Goal: Task Accomplishment & Management: Manage account settings

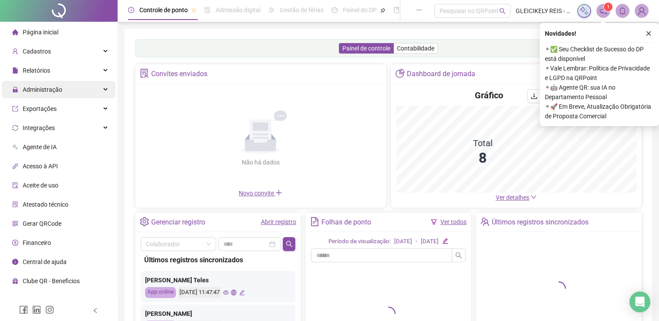
click at [60, 86] on span "Administração" at bounding box center [43, 89] width 40 height 7
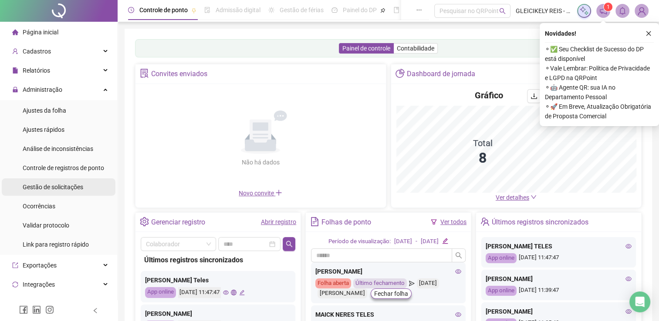
click at [54, 185] on span "Gestão de solicitações" at bounding box center [53, 187] width 61 height 7
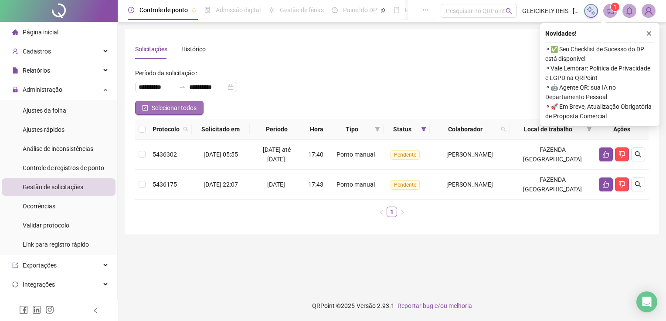
click at [141, 111] on button "Selecionar todos" at bounding box center [169, 108] width 68 height 14
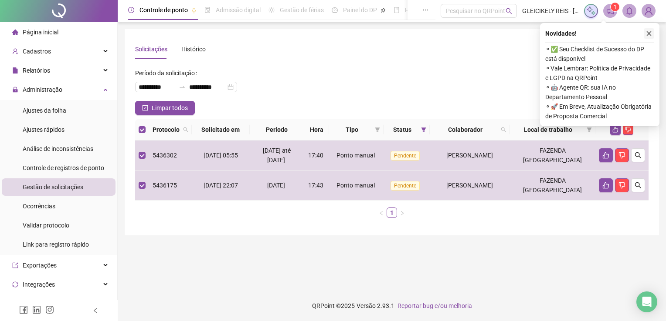
click at [650, 36] on icon "close" at bounding box center [648, 33] width 5 height 5
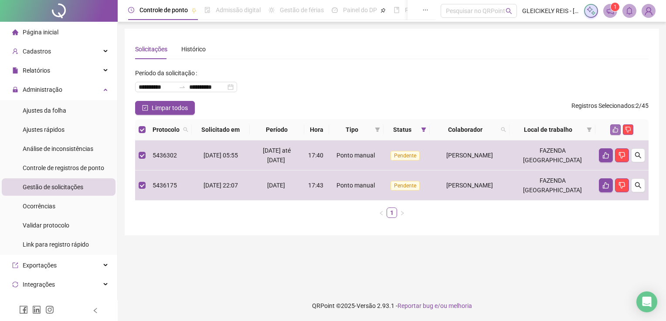
click at [610, 127] on button "button" at bounding box center [615, 130] width 10 height 10
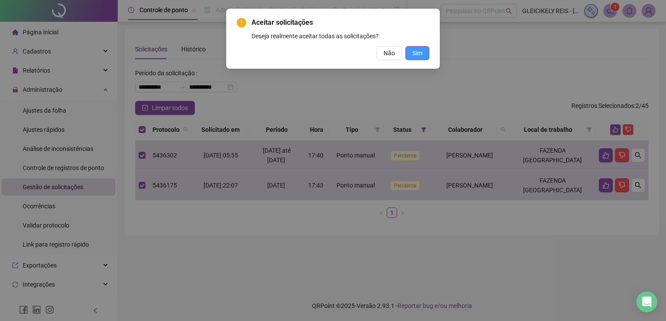
click at [416, 53] on span "Sim" at bounding box center [417, 53] width 10 height 10
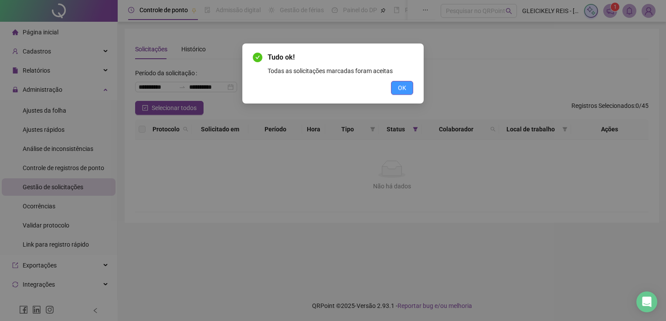
click at [392, 89] on button "OK" at bounding box center [402, 88] width 22 height 14
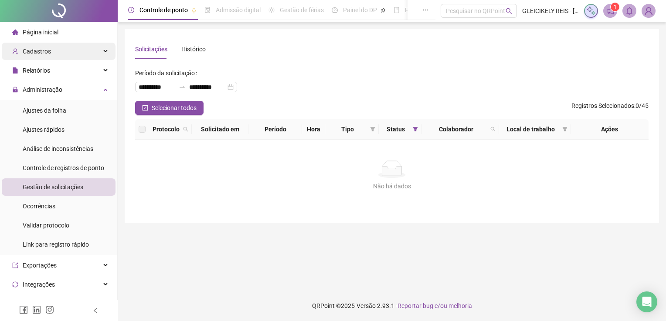
click at [97, 46] on div "Cadastros" at bounding box center [59, 51] width 114 height 17
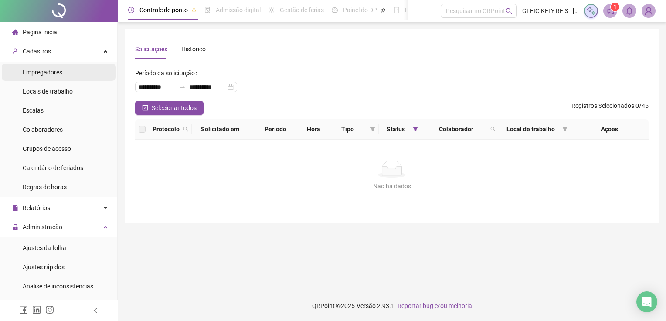
click at [46, 74] on span "Empregadores" at bounding box center [43, 72] width 40 height 7
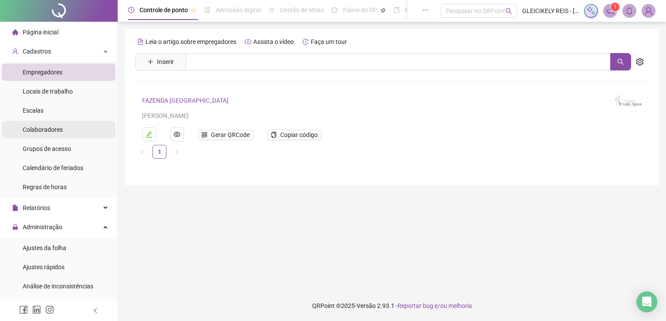
click at [54, 129] on span "Colaboradores" at bounding box center [43, 129] width 40 height 7
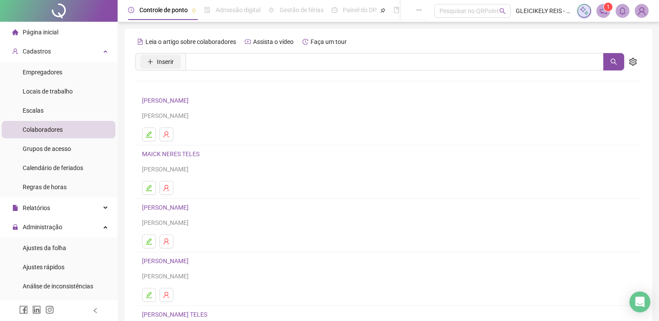
click at [150, 67] on button "Inserir" at bounding box center [160, 62] width 41 height 14
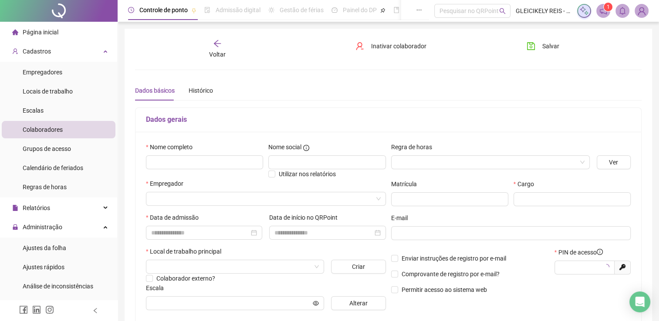
type input "*****"
click at [168, 158] on input "text" at bounding box center [204, 163] width 117 height 14
type input "**********"
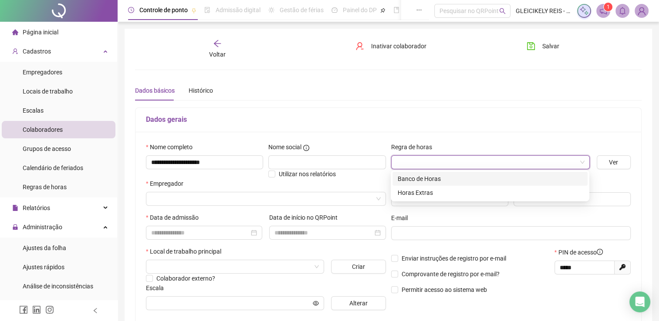
click at [477, 167] on input "search" at bounding box center [486, 162] width 180 height 13
click at [433, 191] on div "Horas Extras" at bounding box center [490, 193] width 185 height 10
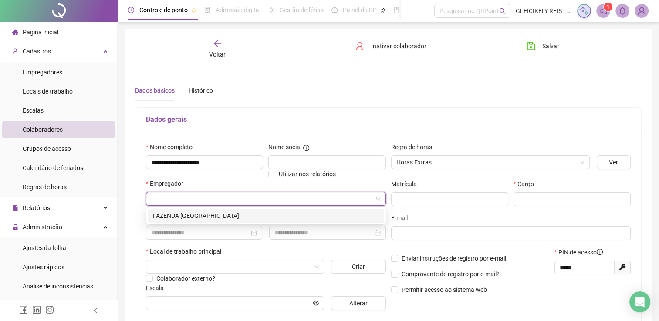
click at [247, 198] on input "search" at bounding box center [262, 199] width 222 height 13
click at [240, 212] on div "FAZENDA [GEOGRAPHIC_DATA]" at bounding box center [266, 216] width 226 height 10
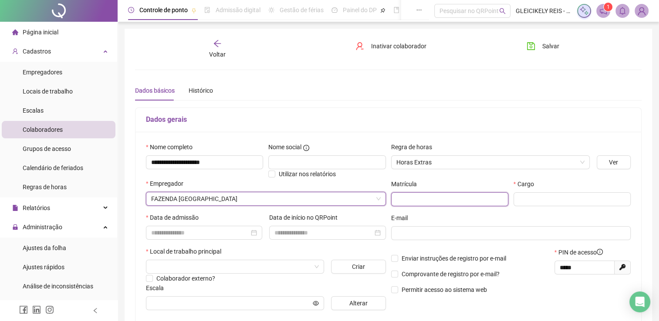
click at [418, 193] on input "text" at bounding box center [449, 200] width 117 height 14
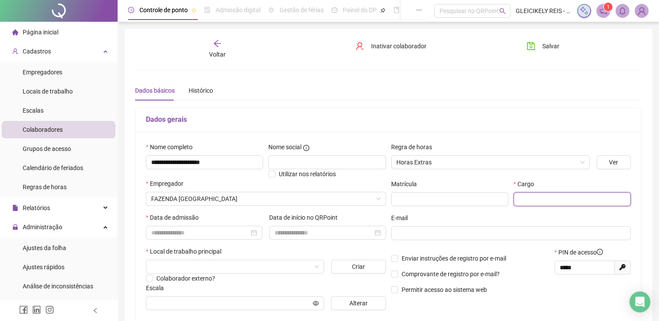
click at [523, 204] on input "text" at bounding box center [572, 200] width 117 height 14
type input "**********"
click at [217, 233] on input at bounding box center [200, 233] width 98 height 10
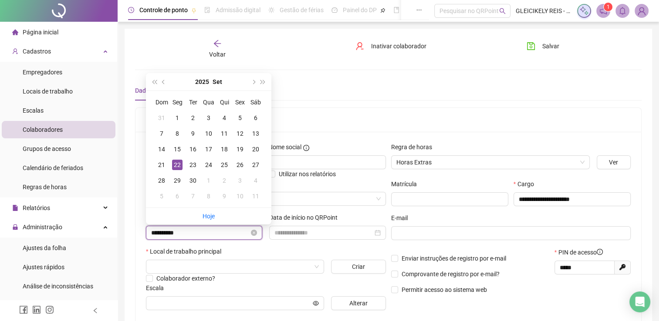
type input "**********"
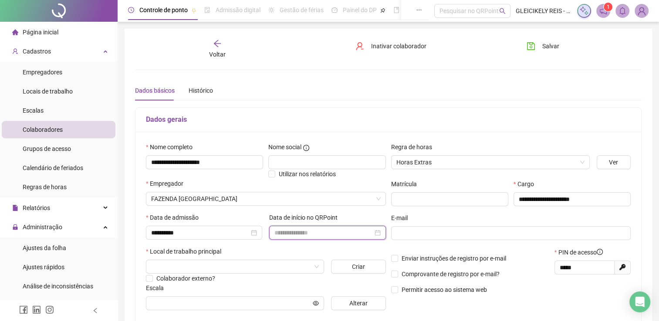
click at [298, 233] on input at bounding box center [323, 233] width 98 height 10
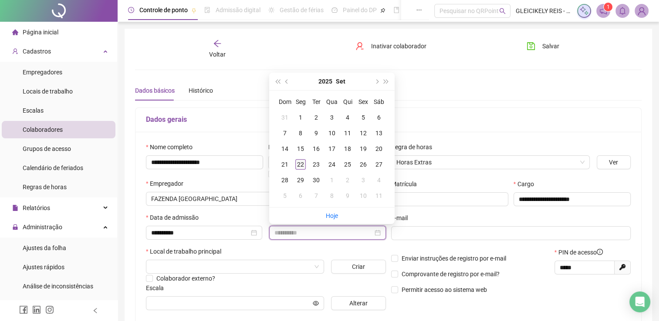
type input "**********"
click at [299, 169] on div "22" at bounding box center [300, 164] width 10 height 10
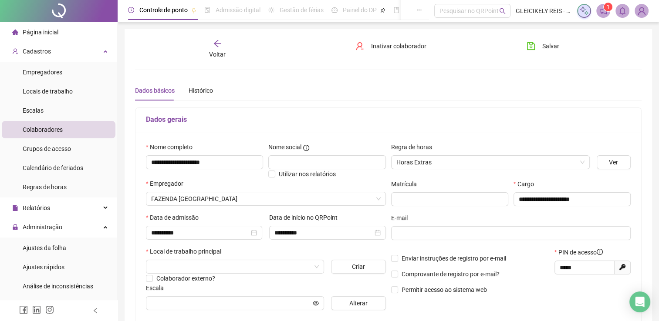
click at [416, 240] on div at bounding box center [511, 243] width 240 height 7
click at [411, 236] on input "text" at bounding box center [510, 234] width 228 height 10
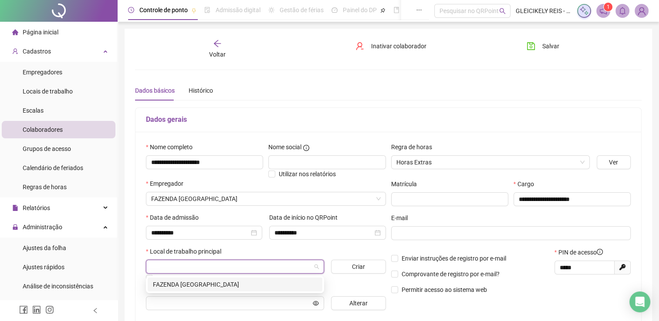
click at [201, 269] on input "search" at bounding box center [231, 267] width 160 height 13
click at [234, 284] on div "FAZENDA [GEOGRAPHIC_DATA]" at bounding box center [235, 285] width 164 height 10
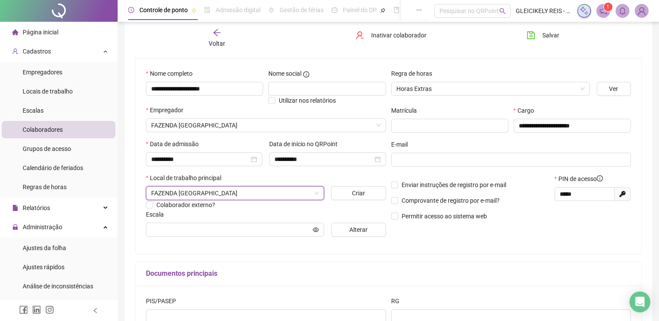
scroll to position [74, 0]
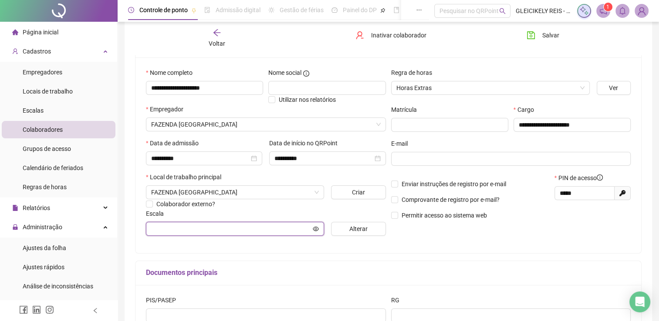
click at [297, 234] on input "text" at bounding box center [231, 229] width 160 height 10
click at [365, 231] on span "Alterar" at bounding box center [358, 229] width 18 height 10
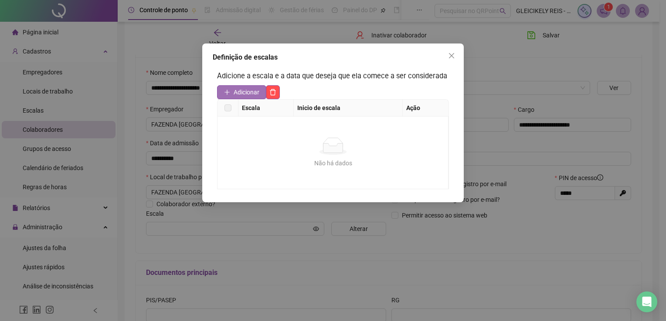
click at [241, 96] on span "Adicionar" at bounding box center [246, 93] width 26 height 10
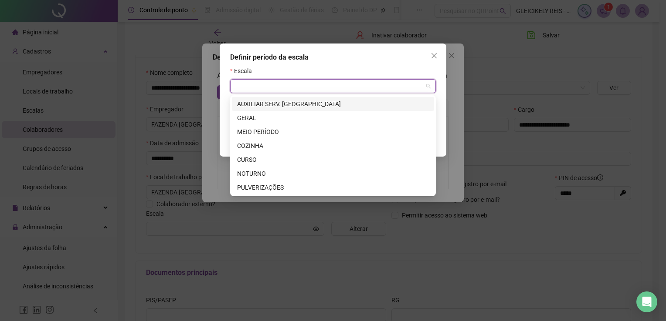
click at [261, 92] on input "search" at bounding box center [328, 86] width 187 height 13
click at [260, 119] on div "GERAL" at bounding box center [333, 118] width 192 height 10
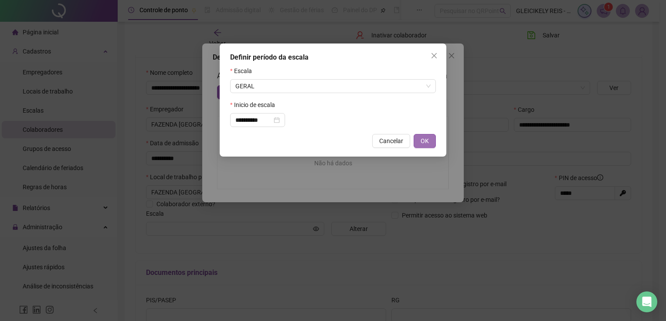
click at [425, 140] on span "OK" at bounding box center [424, 141] width 8 height 10
type input "*****"
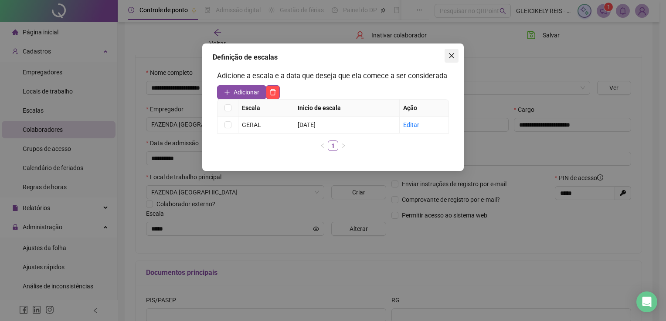
click at [450, 58] on icon "close" at bounding box center [451, 55] width 7 height 7
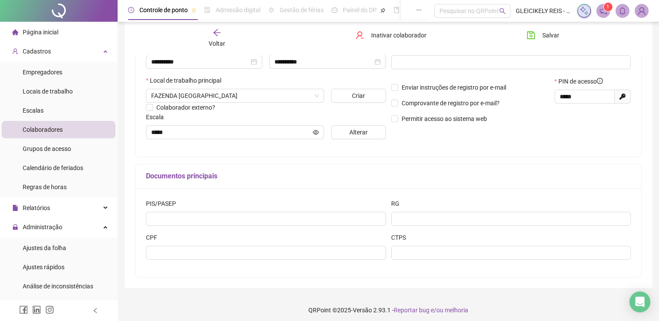
scroll to position [175, 0]
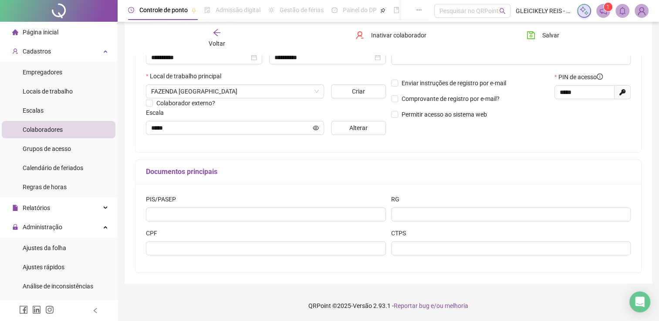
click at [462, 224] on div "RG" at bounding box center [511, 212] width 245 height 34
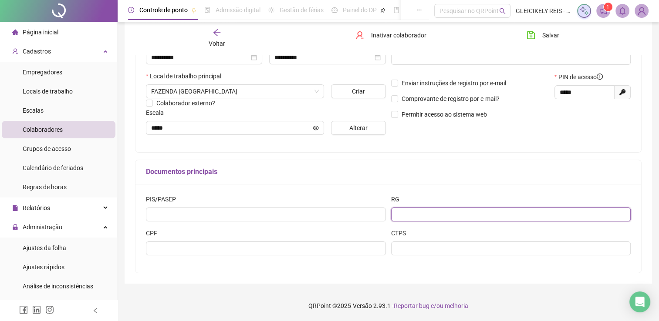
click at [451, 220] on input "text" at bounding box center [511, 215] width 240 height 14
type input "*"
type input "*********"
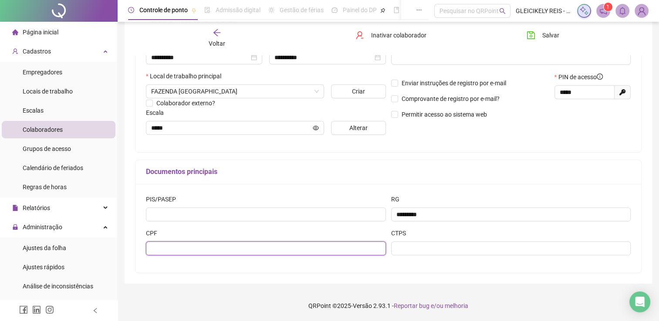
click at [322, 247] on input "text" at bounding box center [266, 249] width 240 height 14
type input "**********"
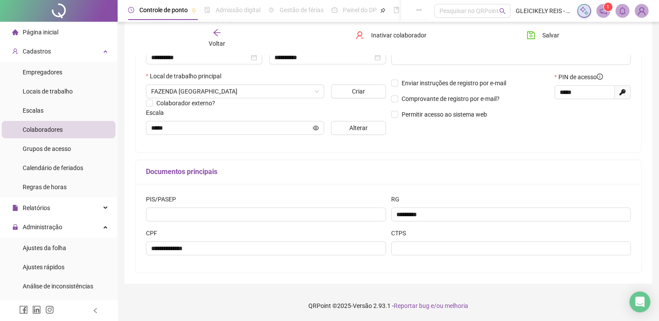
click at [262, 222] on div "PIS/PASEP" at bounding box center [265, 212] width 245 height 34
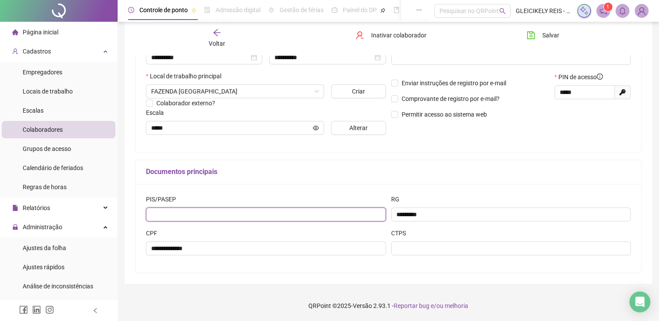
click at [250, 215] on input "text" at bounding box center [266, 215] width 240 height 14
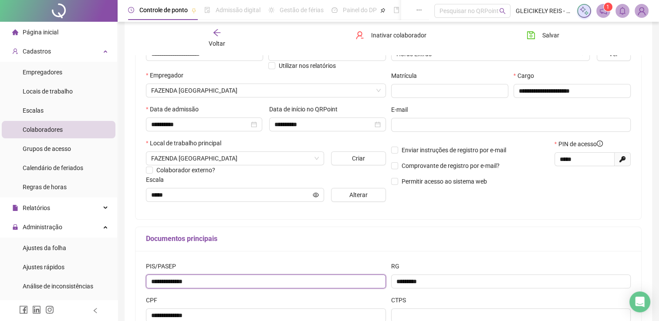
scroll to position [55, 0]
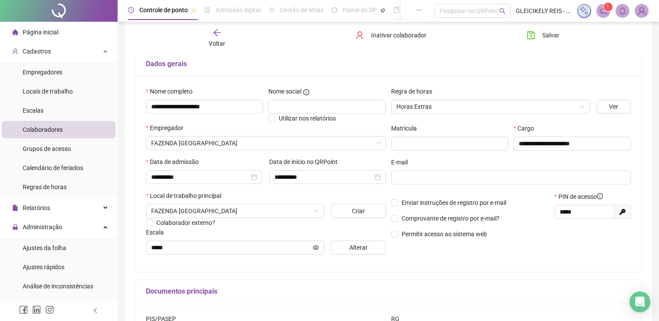
type input "**********"
click at [462, 169] on div "E-mail" at bounding box center [511, 164] width 240 height 13
click at [462, 175] on input "text" at bounding box center [510, 178] width 228 height 10
type input "*"
type input "**********"
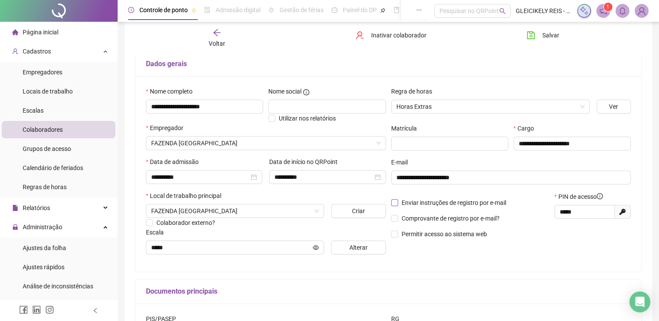
click at [450, 205] on span "Enviar instruções de registro por e-mail" at bounding box center [454, 203] width 105 height 7
click at [453, 222] on span "Comprovante de registro por e-mail?" at bounding box center [451, 218] width 98 height 7
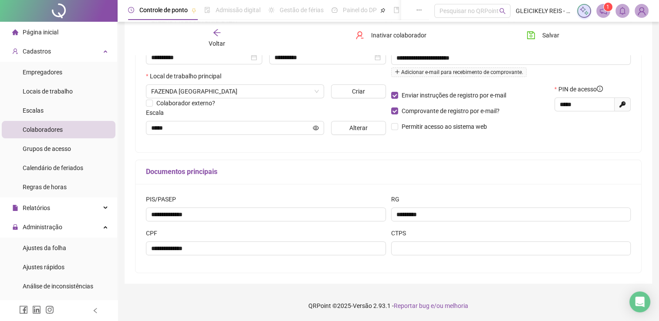
scroll to position [0, 0]
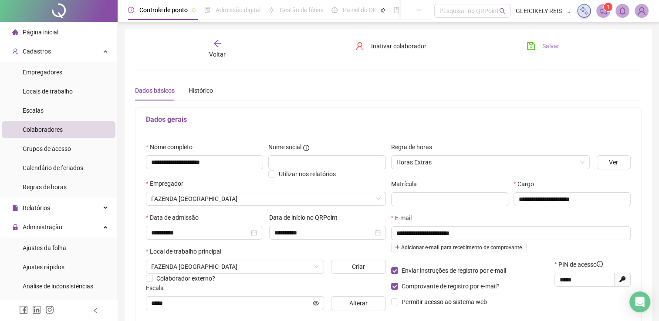
click at [551, 48] on span "Salvar" at bounding box center [550, 46] width 17 height 10
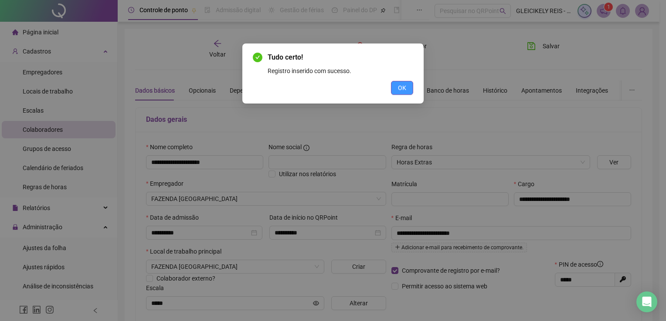
click at [407, 88] on button "OK" at bounding box center [402, 88] width 22 height 14
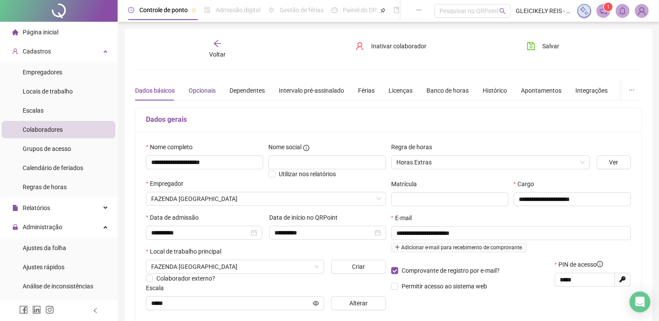
click at [212, 90] on div "Opcionais" at bounding box center [202, 91] width 27 height 10
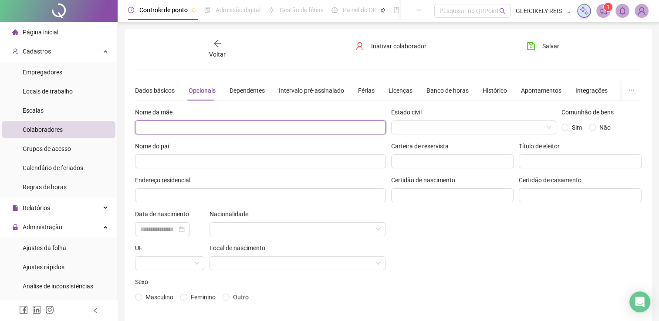
click at [212, 133] on input "text" at bounding box center [260, 128] width 251 height 14
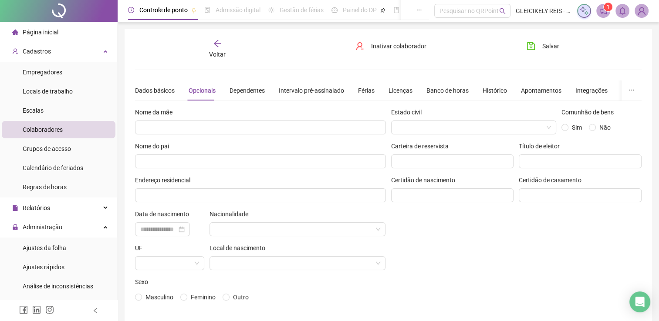
click at [450, 236] on div "Estado civil Comunhão de bens Sim Não Carteira de reservista Título de eleitor …" at bounding box center [517, 210] width 256 height 204
click at [530, 50] on icon "save" at bounding box center [531, 46] width 8 height 8
click at [69, 126] on li "Colaboradores" at bounding box center [59, 129] width 114 height 17
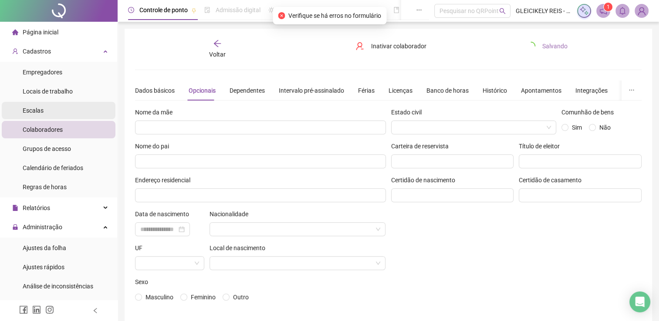
click at [68, 112] on li "Escalas" at bounding box center [59, 110] width 114 height 17
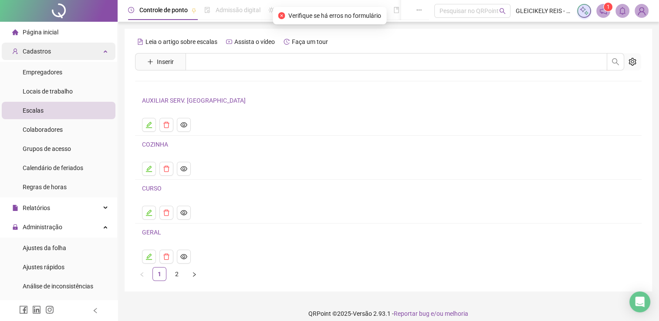
click at [66, 56] on div "Cadastros" at bounding box center [59, 51] width 114 height 17
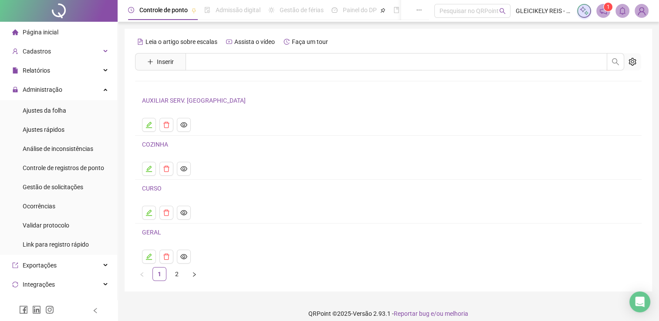
click at [606, 8] on sup "1" at bounding box center [608, 7] width 9 height 9
click at [598, 8] on span at bounding box center [603, 11] width 14 height 14
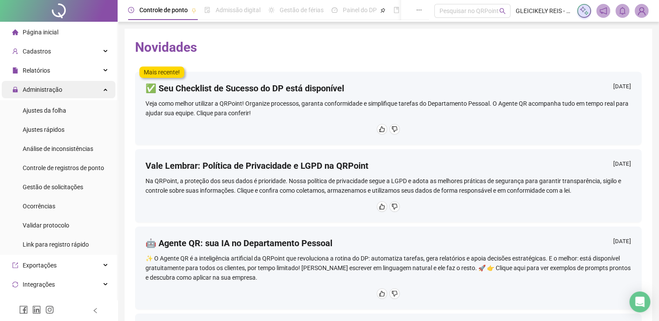
click at [94, 88] on div "Administração" at bounding box center [59, 89] width 114 height 17
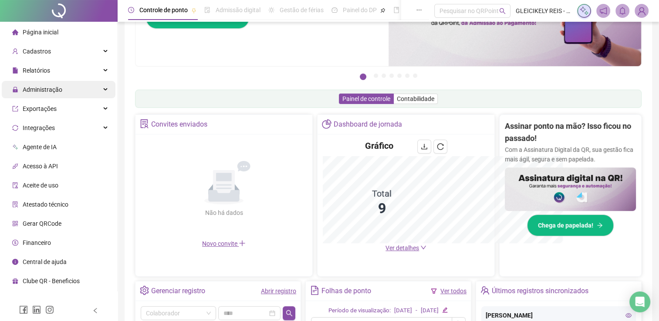
scroll to position [206, 0]
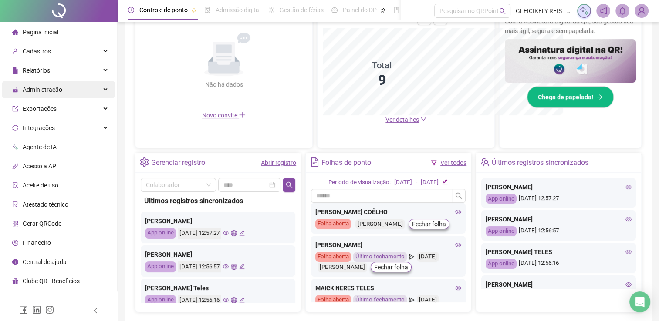
click at [46, 86] on span "Administração" at bounding box center [43, 89] width 40 height 7
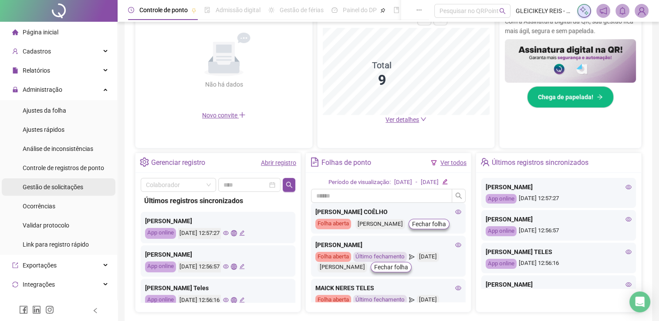
click at [59, 186] on span "Gestão de solicitações" at bounding box center [53, 187] width 61 height 7
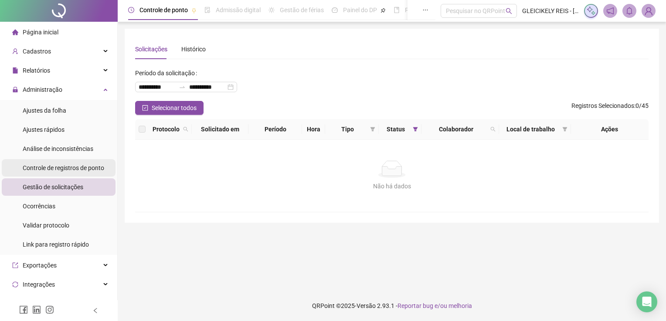
click at [70, 159] on div "Controle de registros de ponto" at bounding box center [63, 167] width 81 height 17
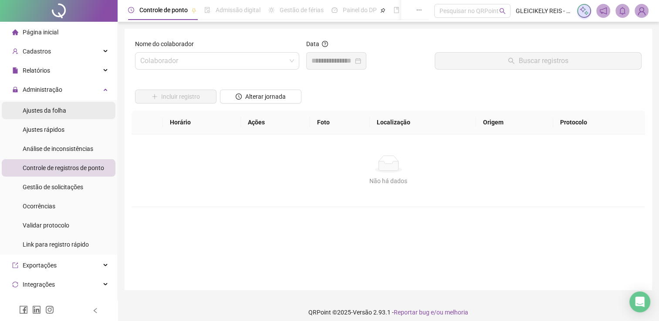
click at [77, 111] on li "Ajustes da folha" at bounding box center [59, 110] width 114 height 17
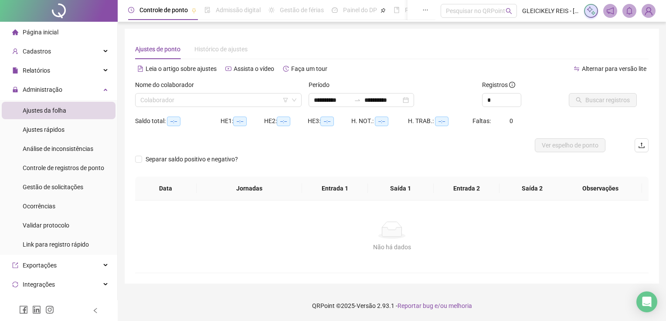
type input "**********"
click at [191, 107] on div "Nome do colaborador Colaborador" at bounding box center [218, 97] width 173 height 34
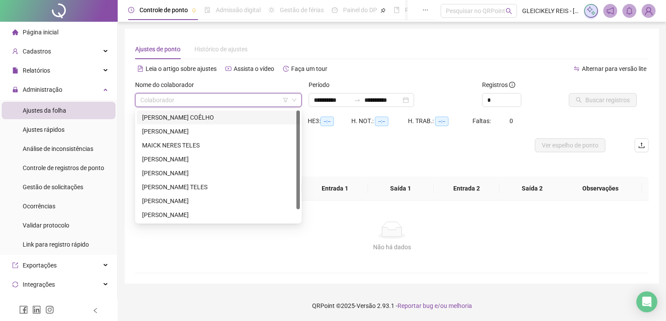
click at [179, 99] on input "search" at bounding box center [214, 100] width 148 height 13
click at [184, 117] on div "GABRIEL TRABACH COÊLHO" at bounding box center [218, 118] width 152 height 10
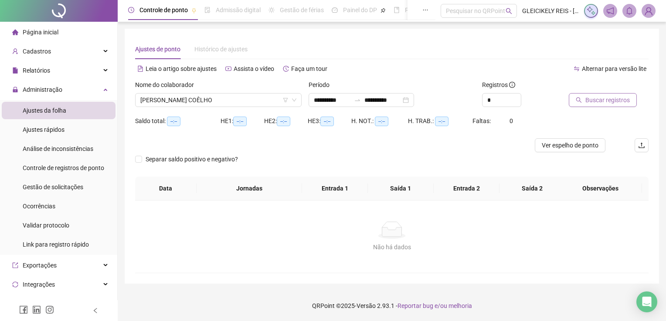
click at [625, 97] on span "Buscar registros" at bounding box center [607, 100] width 44 height 10
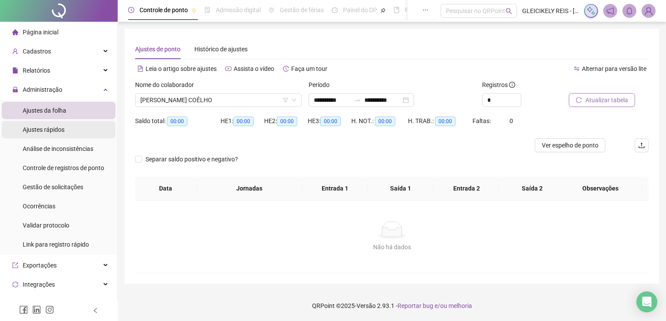
click at [79, 135] on li "Ajustes rápidos" at bounding box center [59, 129] width 114 height 17
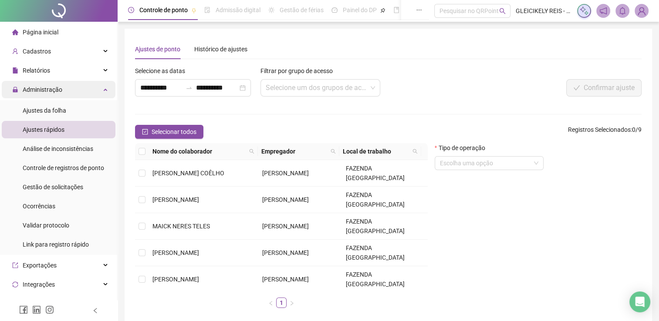
click at [41, 92] on span "Administração" at bounding box center [43, 89] width 40 height 7
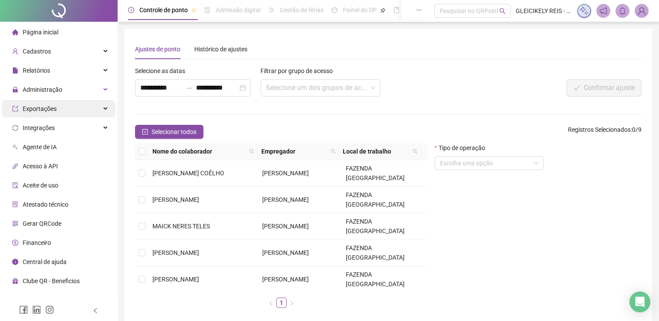
click at [48, 105] on span "Exportações" at bounding box center [40, 108] width 34 height 7
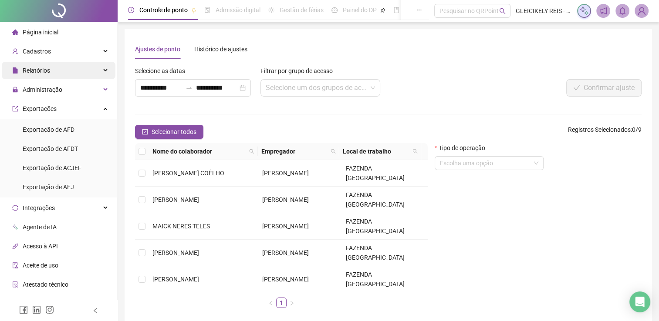
click at [49, 70] on div "Relatórios" at bounding box center [59, 70] width 114 height 17
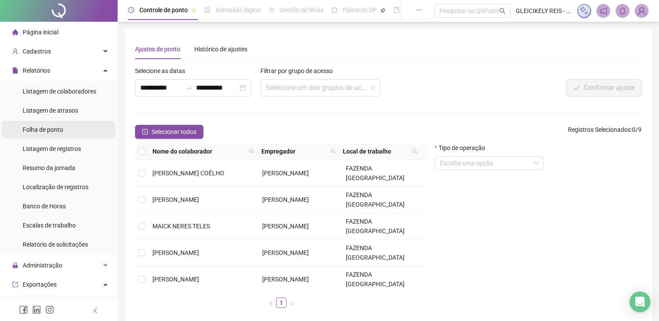
click at [55, 130] on span "Folha de ponto" at bounding box center [43, 129] width 41 height 7
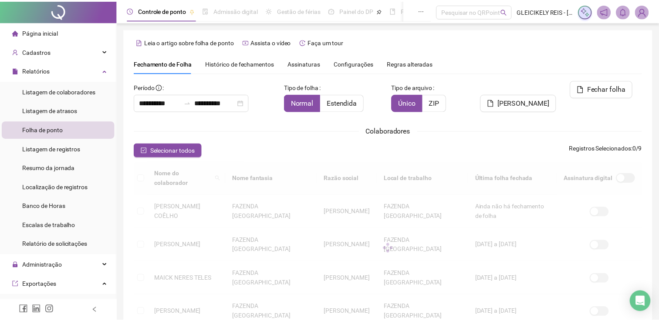
scroll to position [13, 0]
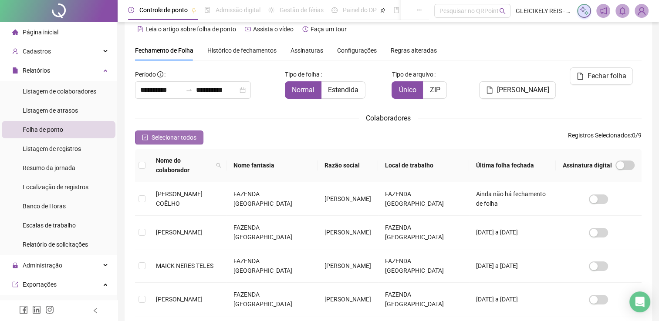
click at [155, 135] on span "Selecionar todos" at bounding box center [174, 138] width 45 height 10
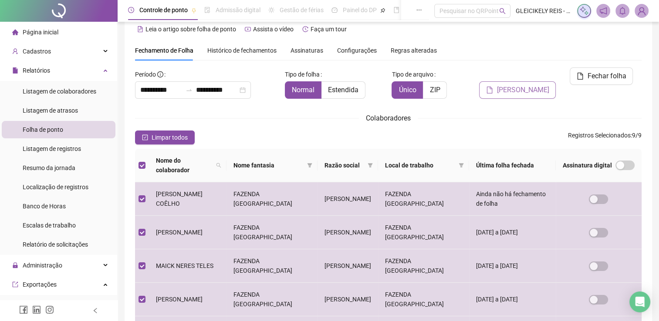
scroll to position [17, 0]
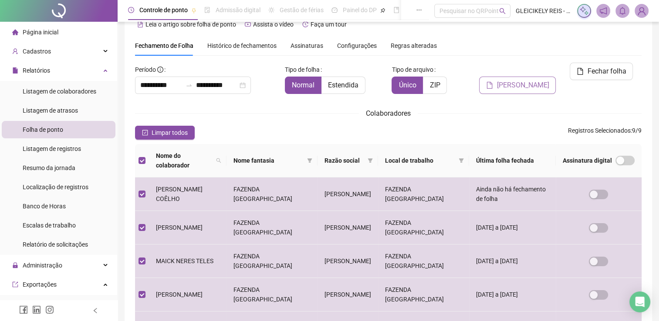
click at [541, 80] on span "Gerar espelho" at bounding box center [523, 85] width 52 height 10
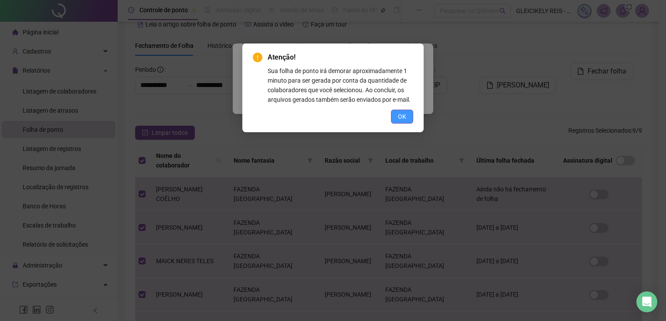
click at [411, 119] on button "OK" at bounding box center [402, 117] width 22 height 14
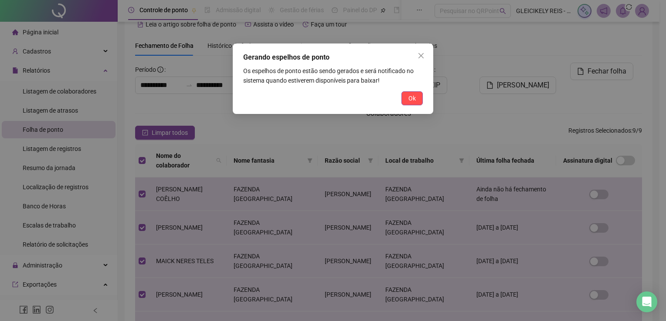
click at [429, 100] on div "Gerando espelhos de ponto Os espelhos de ponto estão sendo gerados e será notif…" at bounding box center [333, 79] width 200 height 71
click at [406, 97] on button "Ok" at bounding box center [411, 98] width 21 height 14
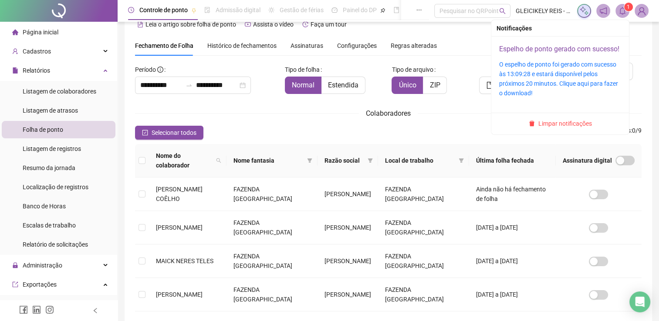
click at [526, 53] on link "Espelho de ponto gerado com sucesso!" at bounding box center [559, 49] width 120 height 8
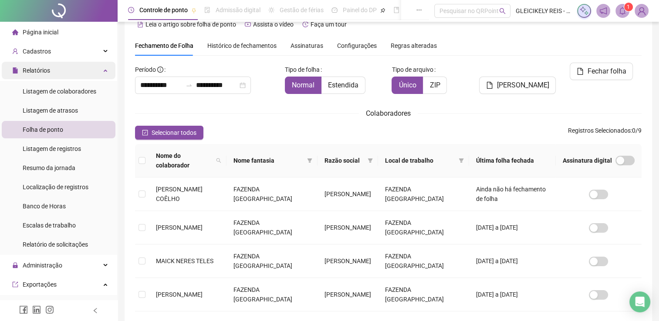
click at [51, 76] on div "Relatórios" at bounding box center [59, 70] width 114 height 17
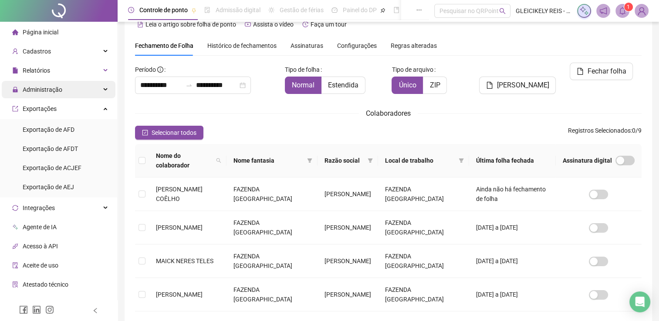
click at [48, 92] on span "Administração" at bounding box center [43, 89] width 40 height 7
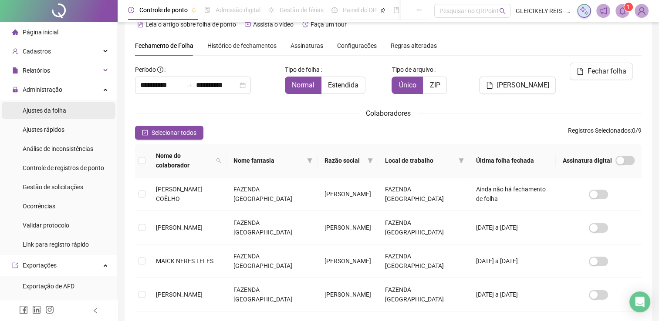
click at [47, 103] on div "Ajustes da folha" at bounding box center [45, 110] width 44 height 17
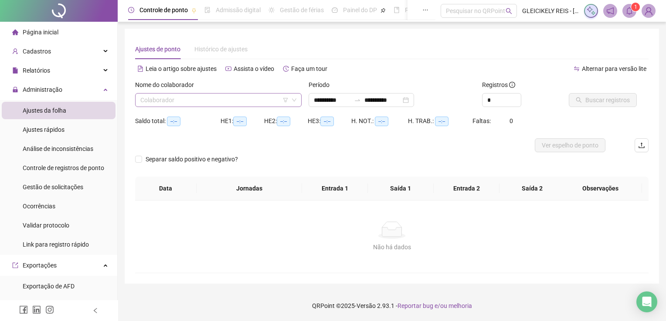
type input "**********"
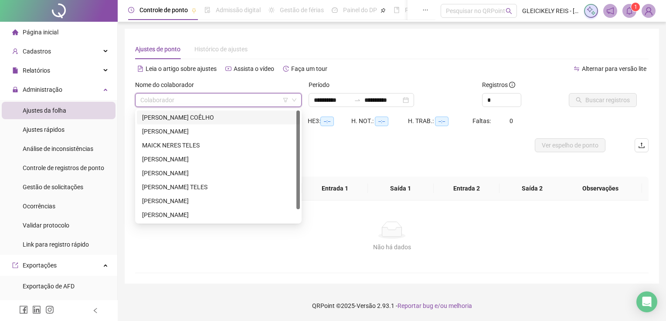
click at [242, 103] on input "search" at bounding box center [214, 100] width 148 height 13
click at [189, 189] on div "[PERSON_NAME] TELES" at bounding box center [218, 188] width 152 height 10
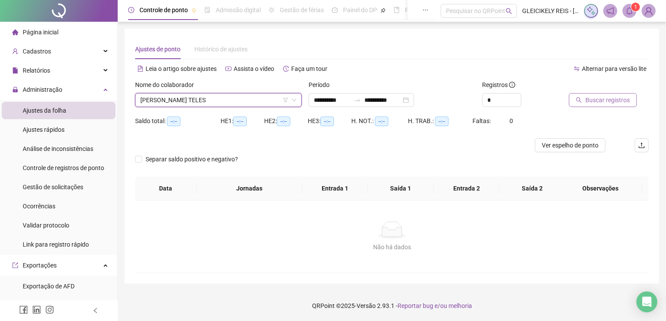
click at [585, 98] on span "Buscar registros" at bounding box center [607, 100] width 44 height 10
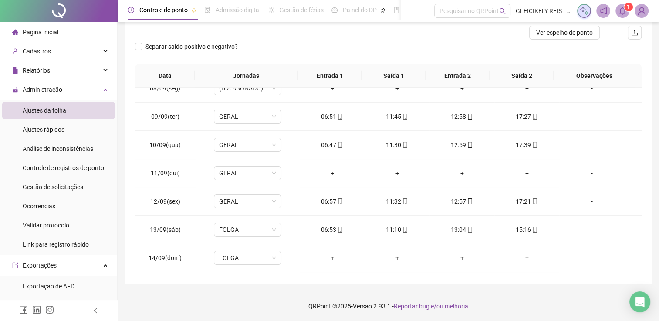
scroll to position [214, 0]
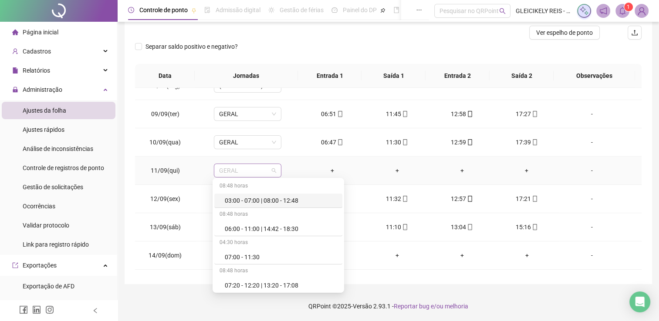
click at [240, 171] on span "GERAL" at bounding box center [247, 170] width 57 height 13
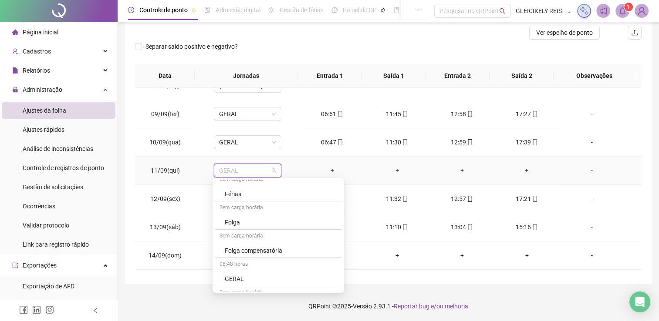
scroll to position [232, 0]
click at [256, 219] on div "Folga" at bounding box center [281, 224] width 112 height 10
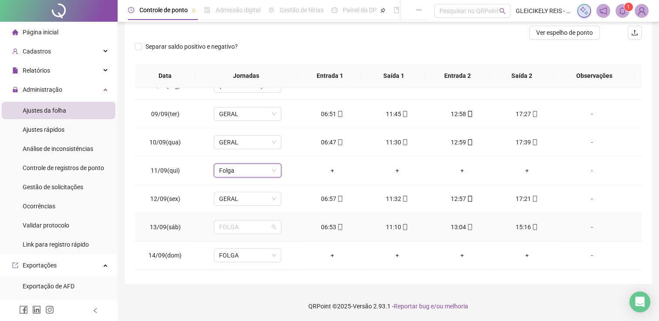
click at [256, 221] on span "FOLGA" at bounding box center [247, 227] width 57 height 13
click at [200, 147] on div "Não Sim" at bounding box center [247, 147] width 98 height 10
click at [282, 145] on span "Sim" at bounding box center [287, 147] width 10 height 10
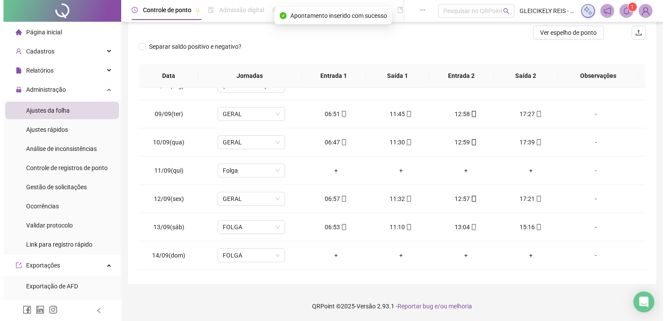
scroll to position [0, 0]
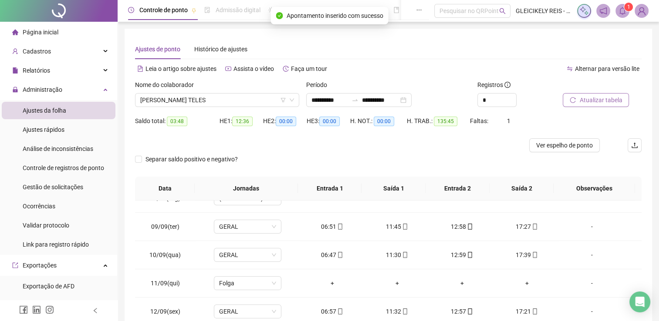
click at [597, 100] on span "Atualizar tabela" at bounding box center [600, 100] width 43 height 10
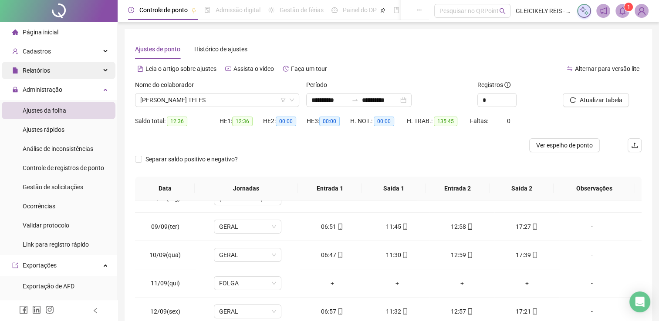
click at [37, 71] on span "Relatórios" at bounding box center [36, 70] width 27 height 7
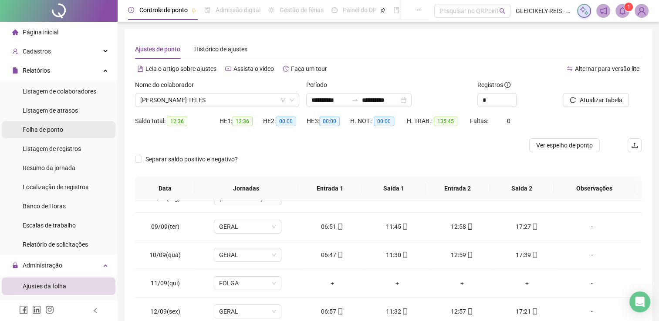
click at [58, 124] on div "Folha de ponto" at bounding box center [43, 129] width 41 height 17
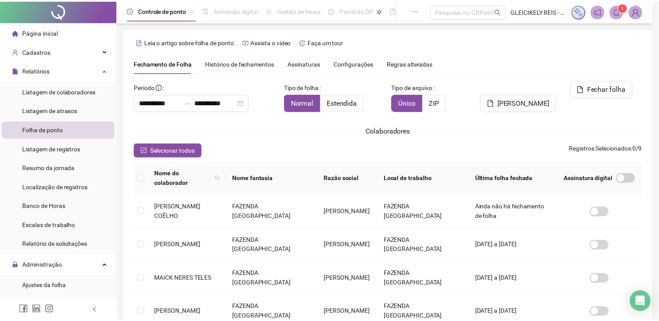
scroll to position [13, 0]
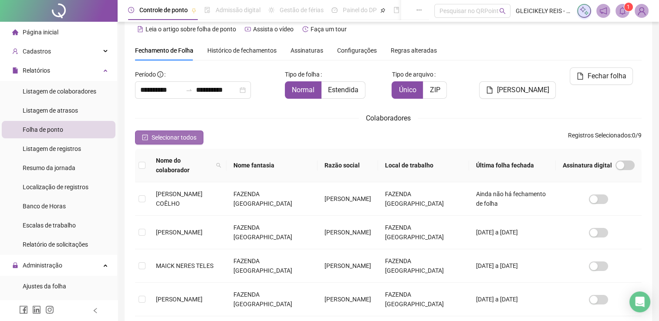
click at [160, 132] on button "Selecionar todos" at bounding box center [169, 138] width 68 height 14
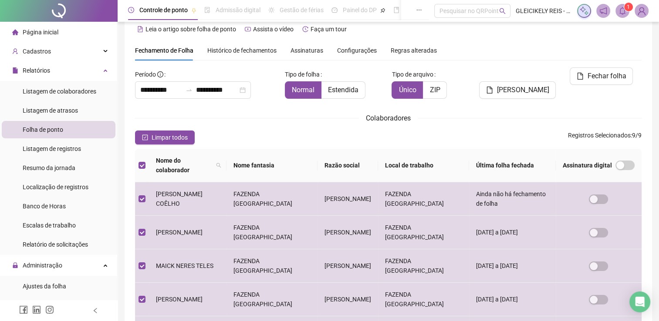
scroll to position [17, 0]
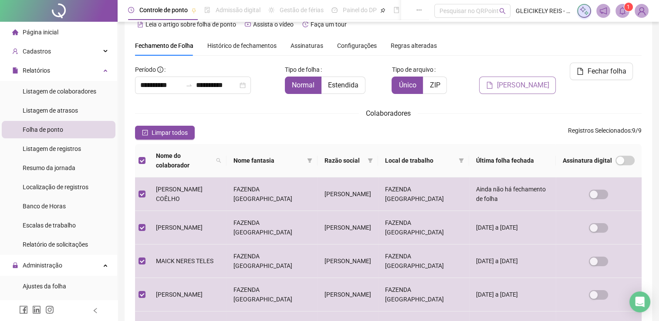
click at [530, 80] on span "Gerar espelho" at bounding box center [523, 85] width 52 height 10
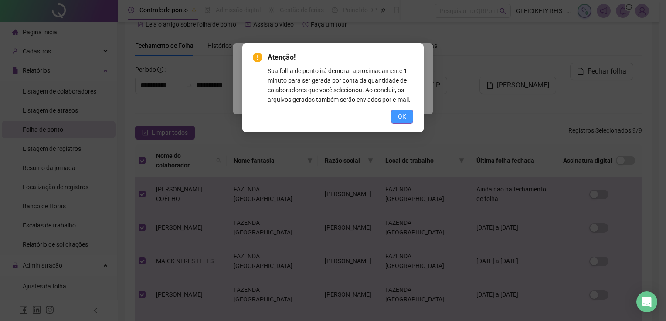
click at [393, 117] on button "OK" at bounding box center [402, 117] width 22 height 14
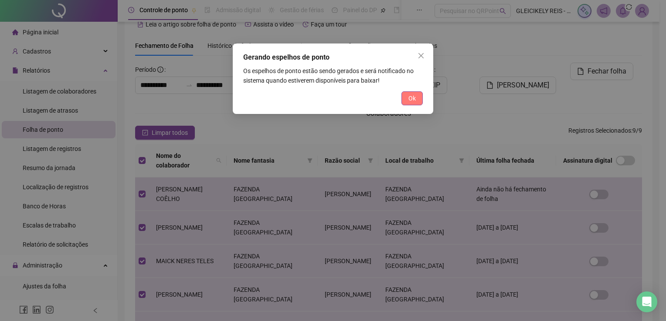
click at [411, 97] on span "Ok" at bounding box center [411, 99] width 7 height 10
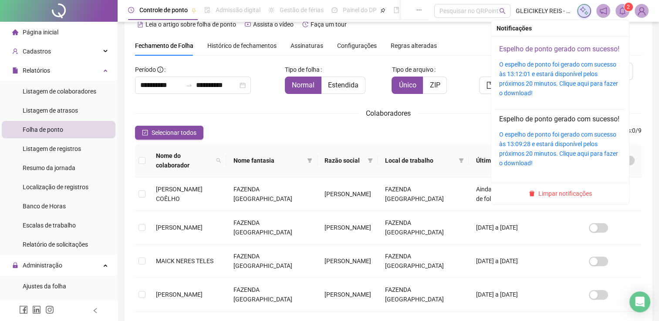
click at [563, 45] on link "Espelho de ponto gerado com sucesso!" at bounding box center [559, 49] width 120 height 8
click at [631, 6] on sup "2" at bounding box center [628, 7] width 9 height 9
click at [537, 51] on link "Espelho de ponto gerado com sucesso!" at bounding box center [559, 49] width 120 height 8
